Goal: Find specific page/section: Find specific page/section

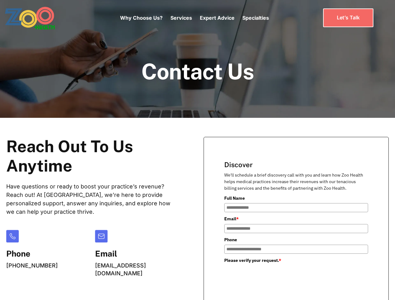
click at [194, 18] on div "Why Choose Us? Services Chronic Care Management Contract Optimization Denial An…" at bounding box center [194, 18] width 149 height 26
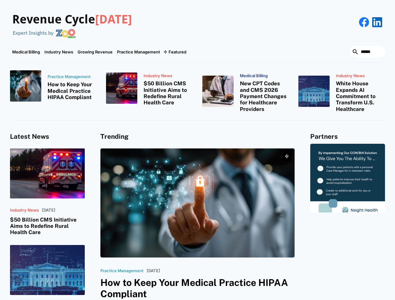
click at [174, 52] on div "Featured" at bounding box center [177, 51] width 18 height 5
